Goal: Navigation & Orientation: Find specific page/section

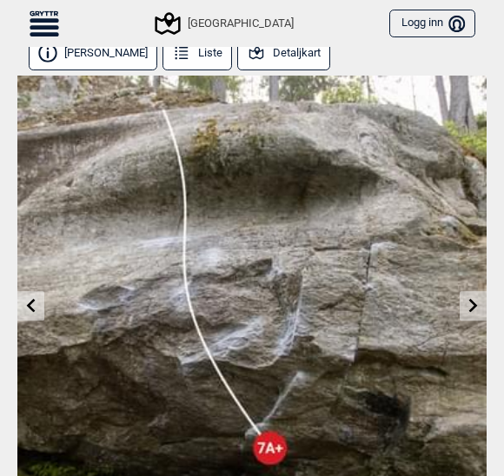
scroll to position [10, 0]
click at [475, 305] on icon at bounding box center [473, 305] width 9 height 14
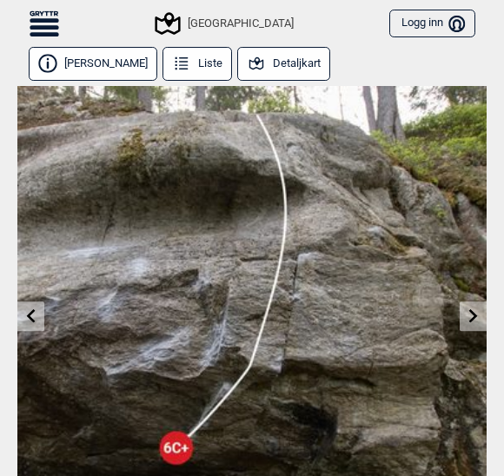
click at [467, 310] on icon at bounding box center [473, 315] width 14 height 14
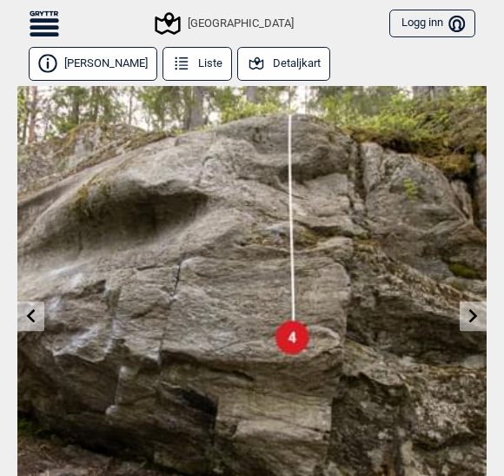
click at [477, 316] on icon at bounding box center [473, 315] width 14 height 14
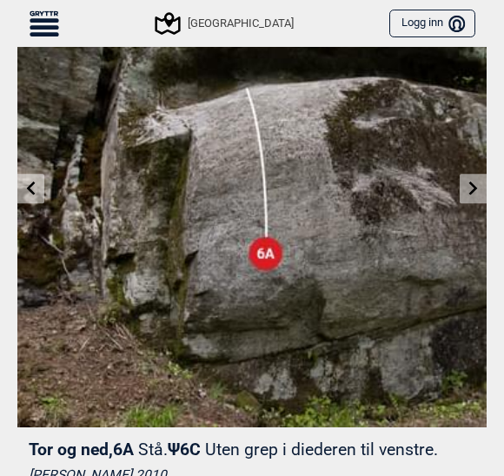
scroll to position [127, 0]
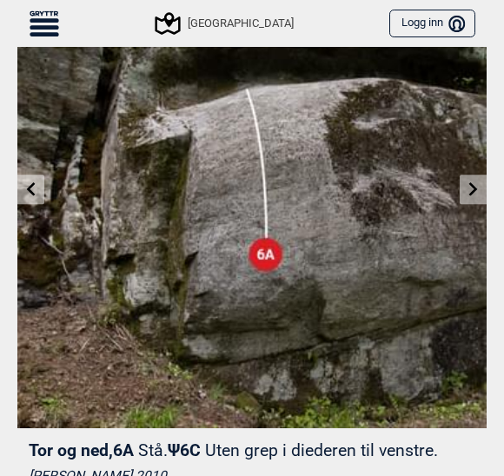
click at [481, 194] on link at bounding box center [472, 189] width 27 height 29
